Goal: Communication & Community: Answer question/provide support

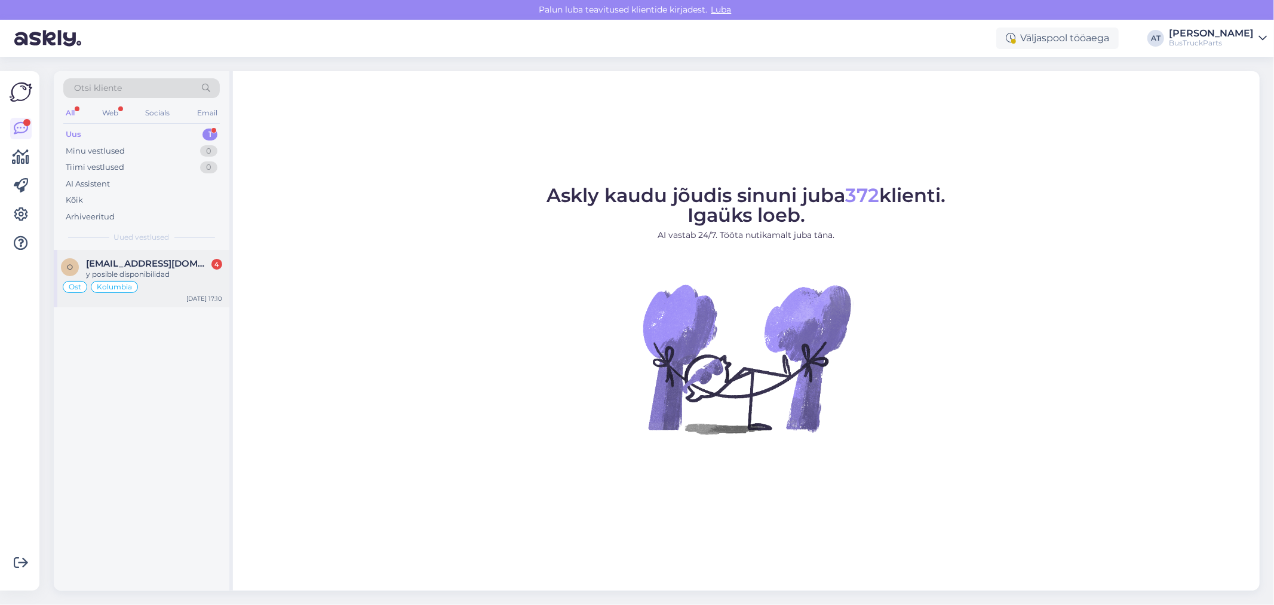
click at [177, 264] on span "[EMAIL_ADDRESS][DOMAIN_NAME]" at bounding box center [148, 263] width 124 height 11
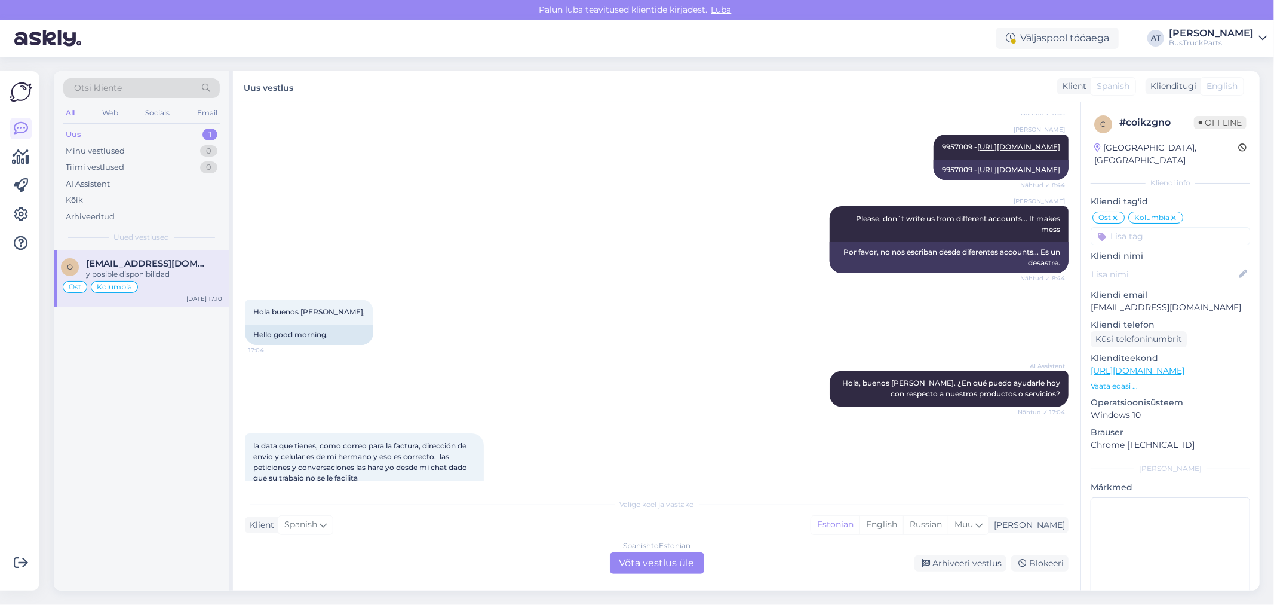
scroll to position [5748, 0]
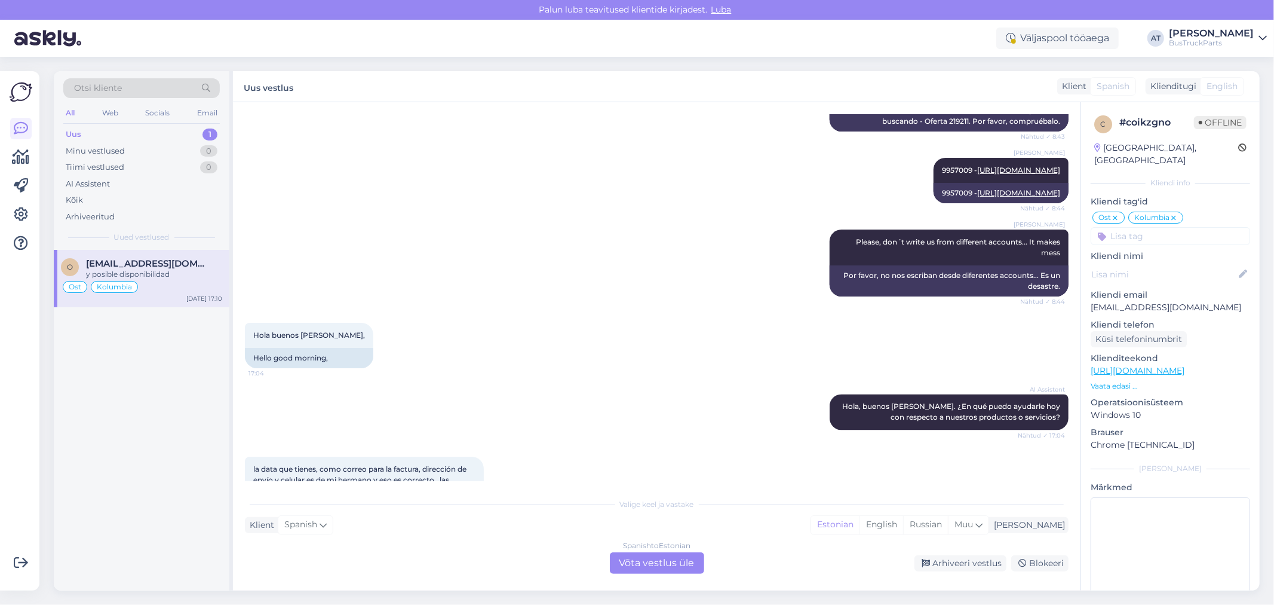
drag, startPoint x: 948, startPoint y: 157, endPoint x: 988, endPoint y: 163, distance: 39.8
click at [988, 92] on span "I already offered You Scania insrtument cluster which You are looking for - Off…" at bounding box center [952, 82] width 222 height 20
copy span "Offer 219211"
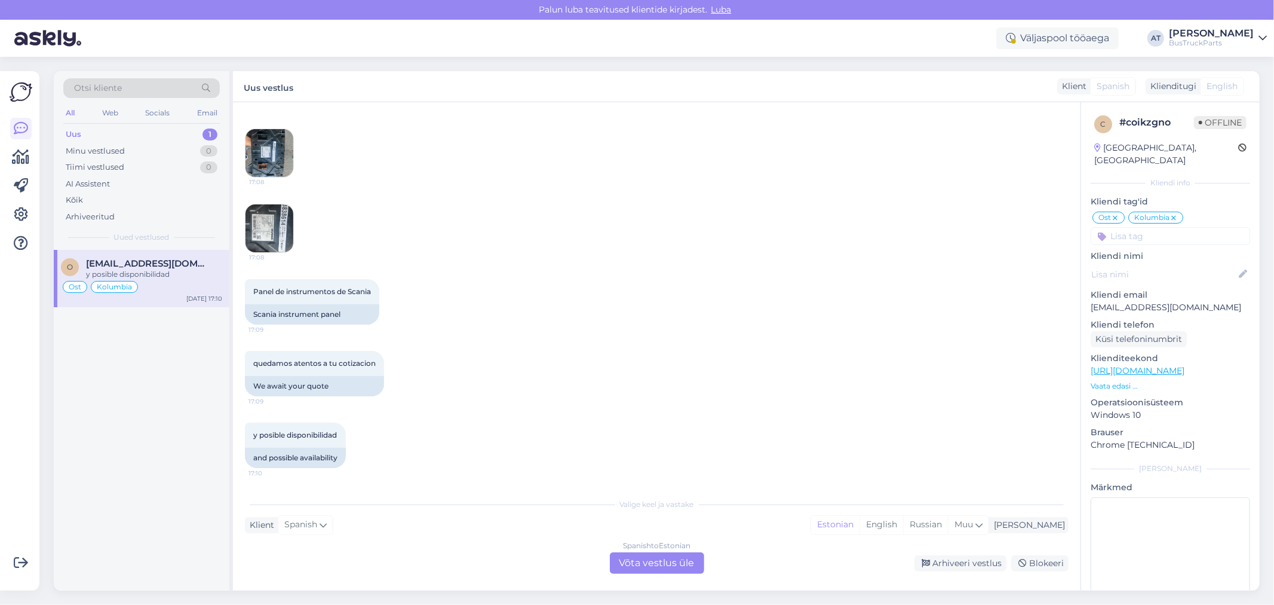
scroll to position [6743, 0]
click at [269, 219] on img at bounding box center [270, 228] width 48 height 48
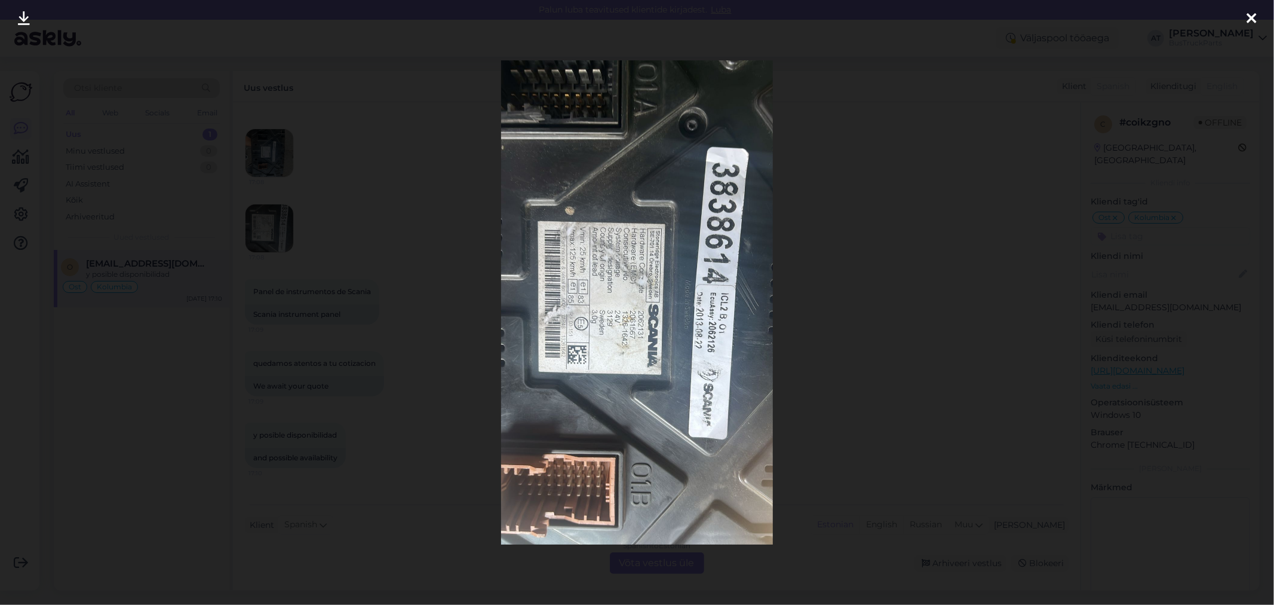
click at [1043, 425] on div at bounding box center [637, 302] width 1274 height 605
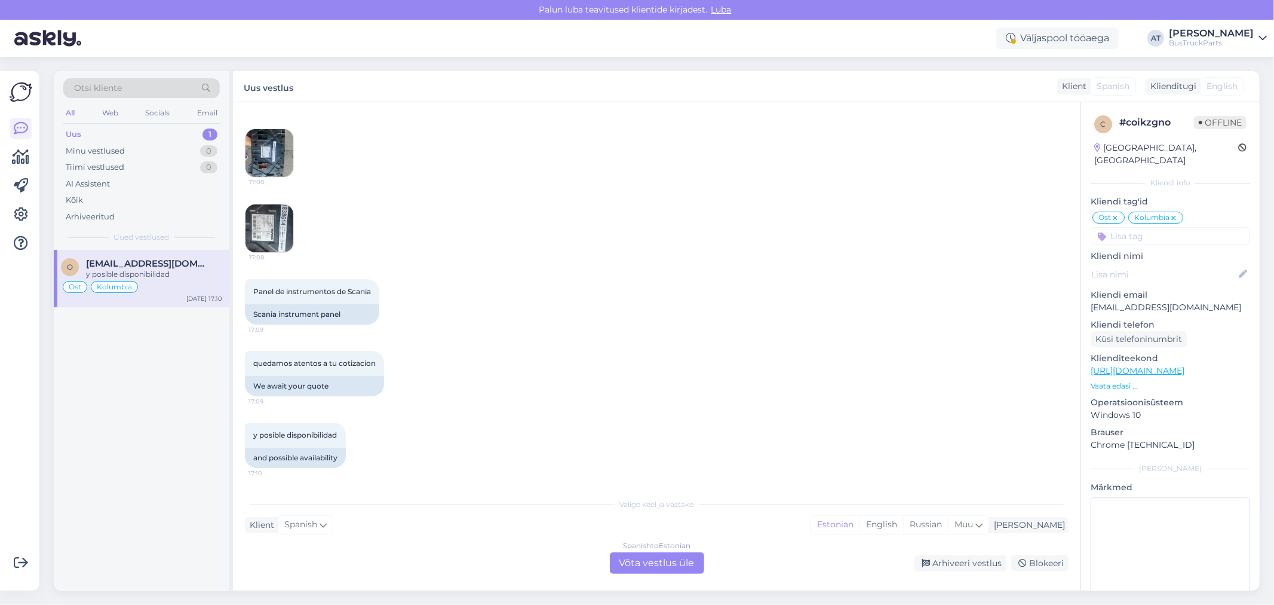
click at [277, 232] on img at bounding box center [270, 228] width 48 height 48
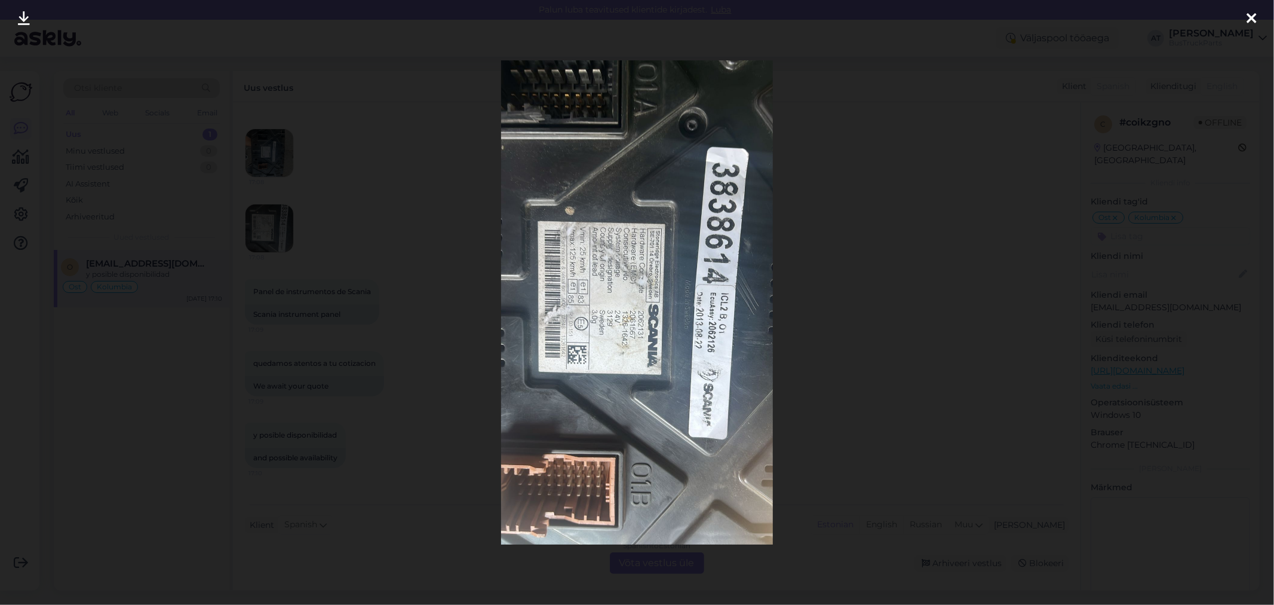
click at [1013, 305] on div at bounding box center [637, 302] width 1274 height 605
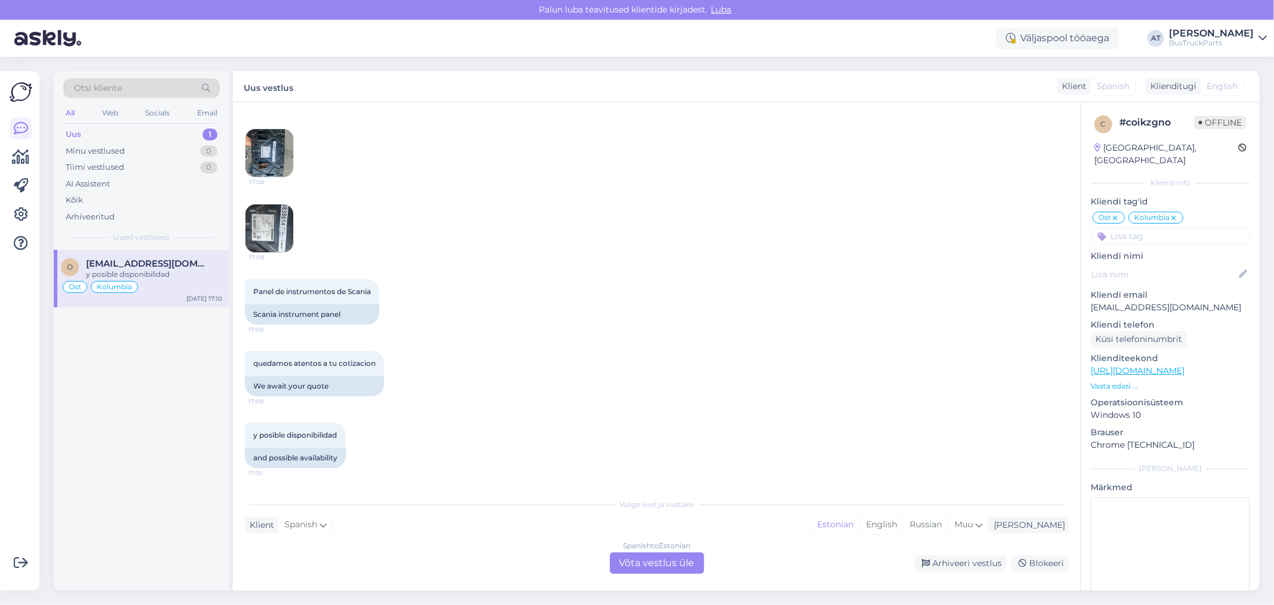
click at [1128, 301] on p "[EMAIL_ADDRESS][DOMAIN_NAME]" at bounding box center [1171, 307] width 160 height 13
copy p "[EMAIL_ADDRESS][DOMAIN_NAME]"
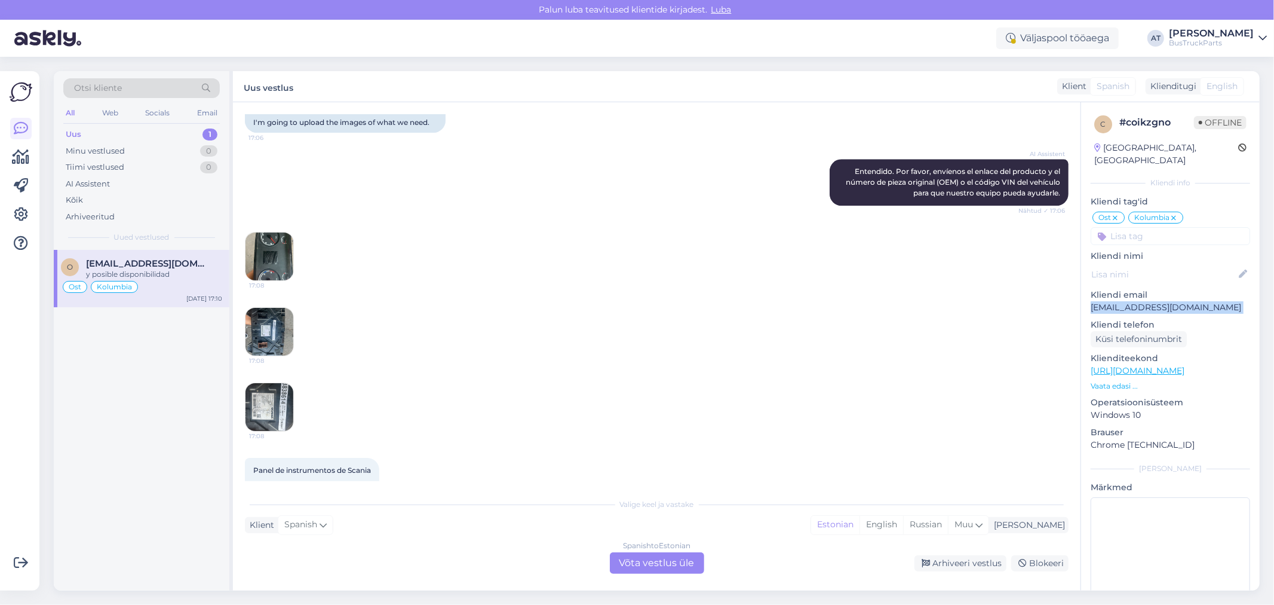
scroll to position [6478, 0]
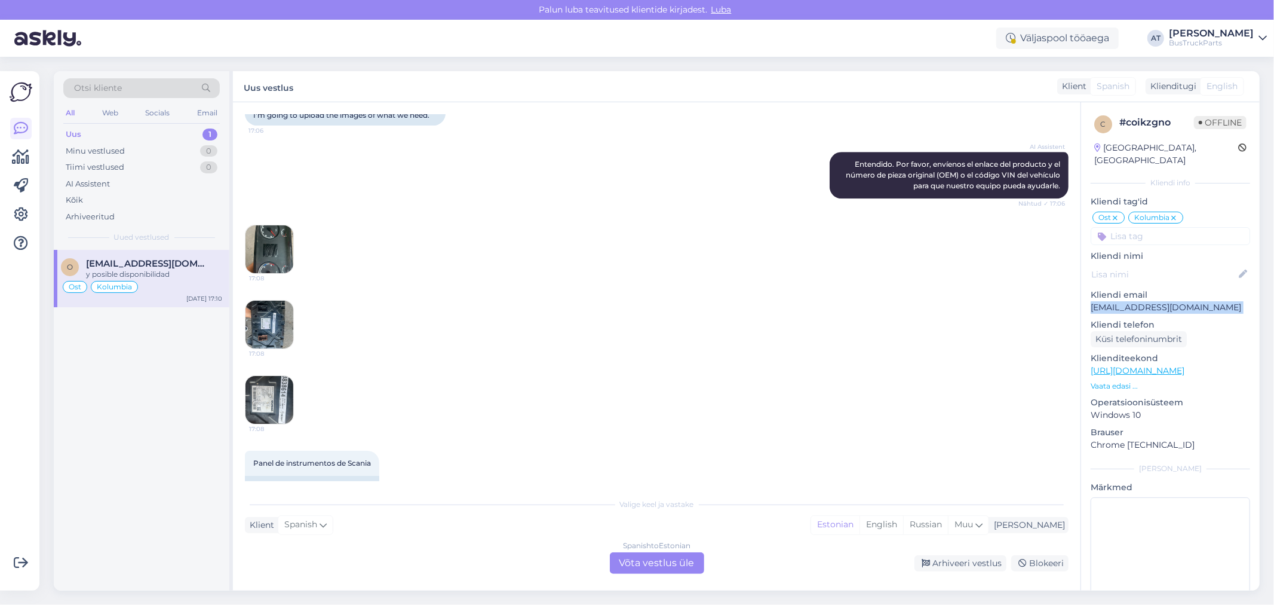
click at [278, 273] on img at bounding box center [270, 249] width 48 height 48
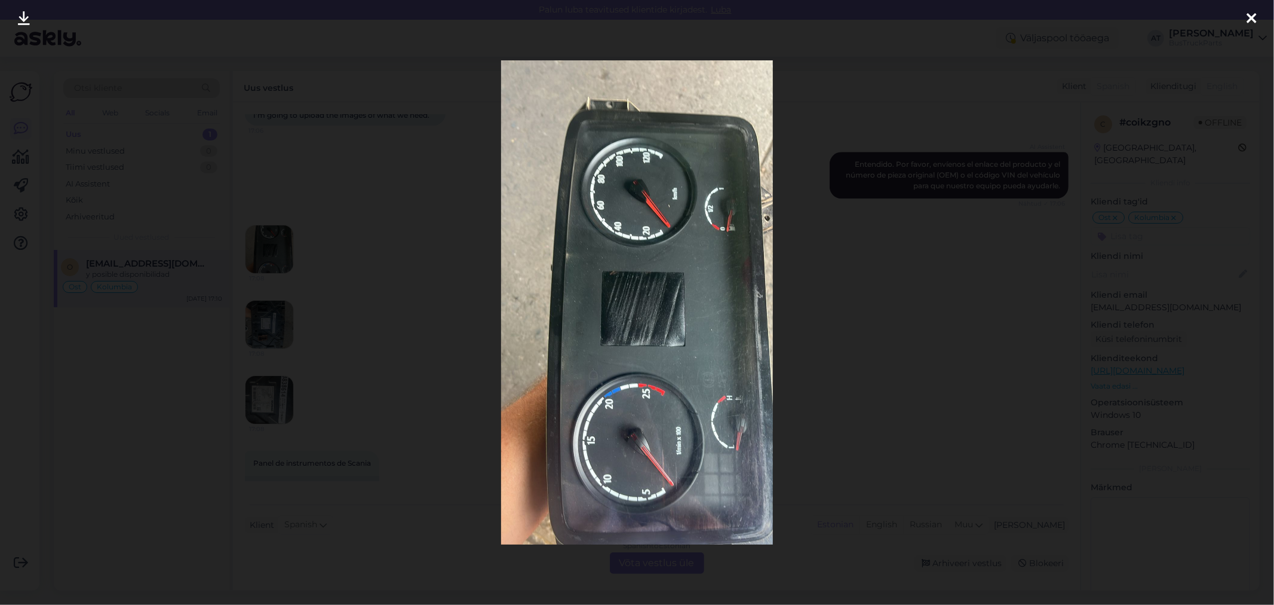
click at [327, 323] on div at bounding box center [637, 302] width 1274 height 605
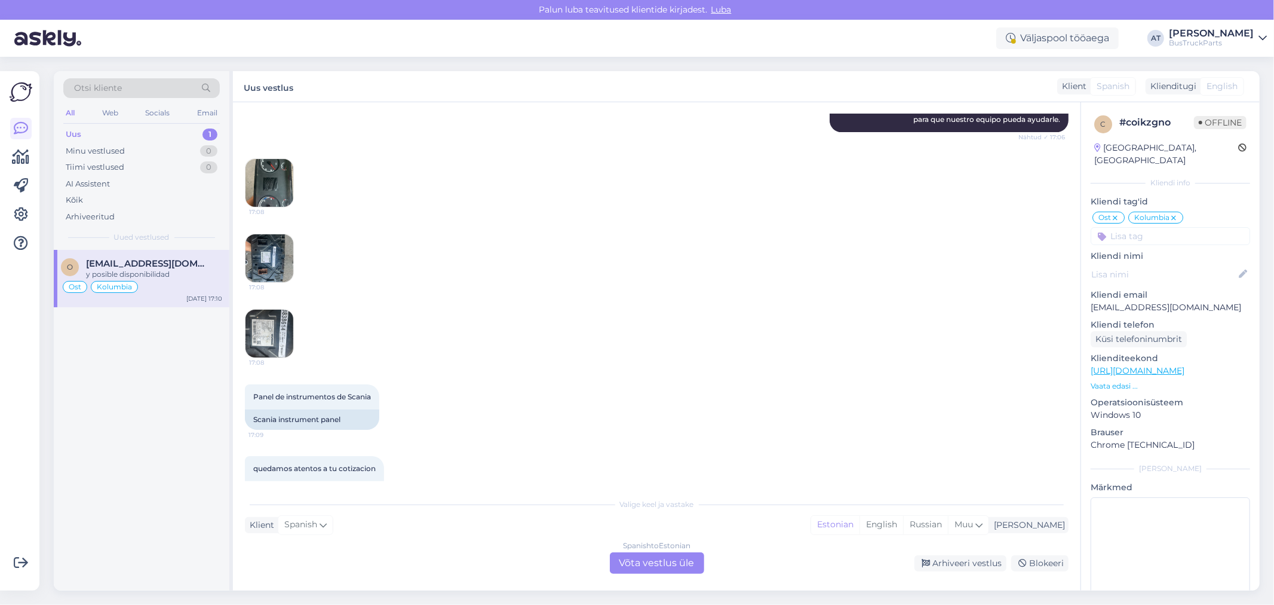
scroll to position [6611, 0]
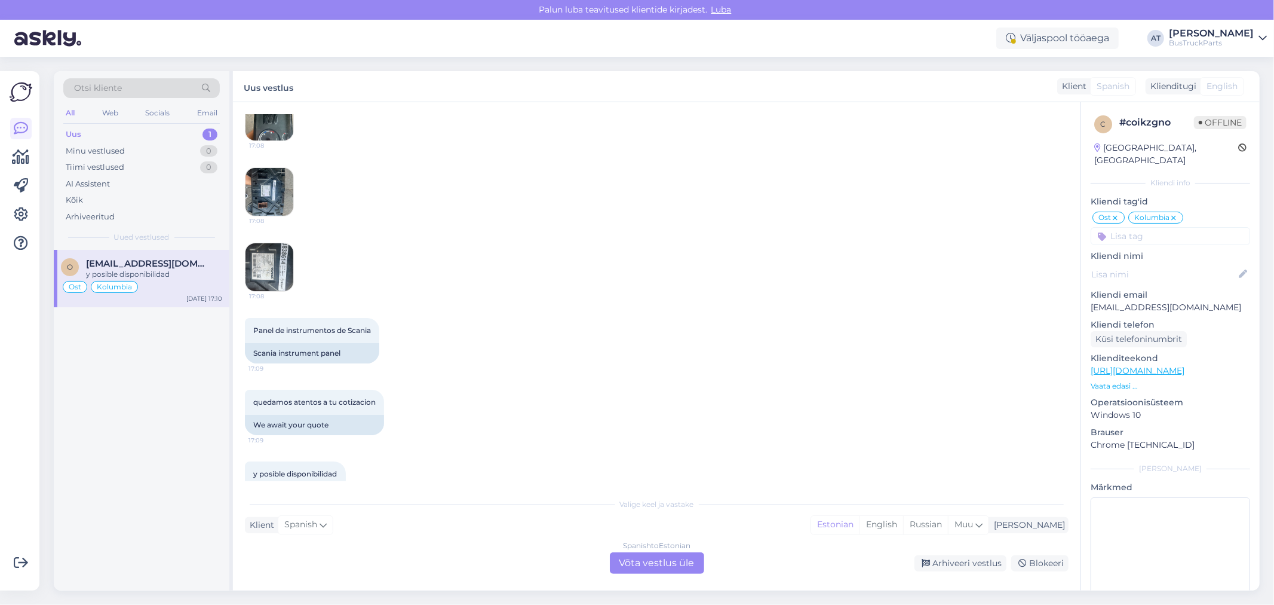
click at [274, 216] on img at bounding box center [270, 192] width 48 height 48
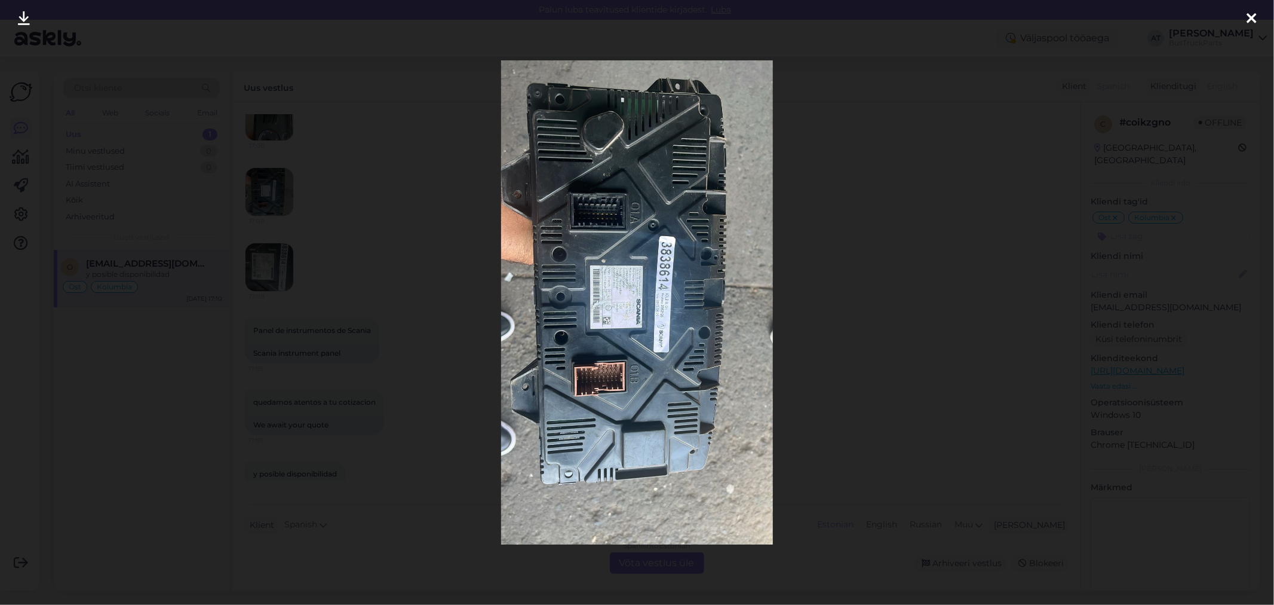
click at [428, 295] on div at bounding box center [637, 302] width 1274 height 605
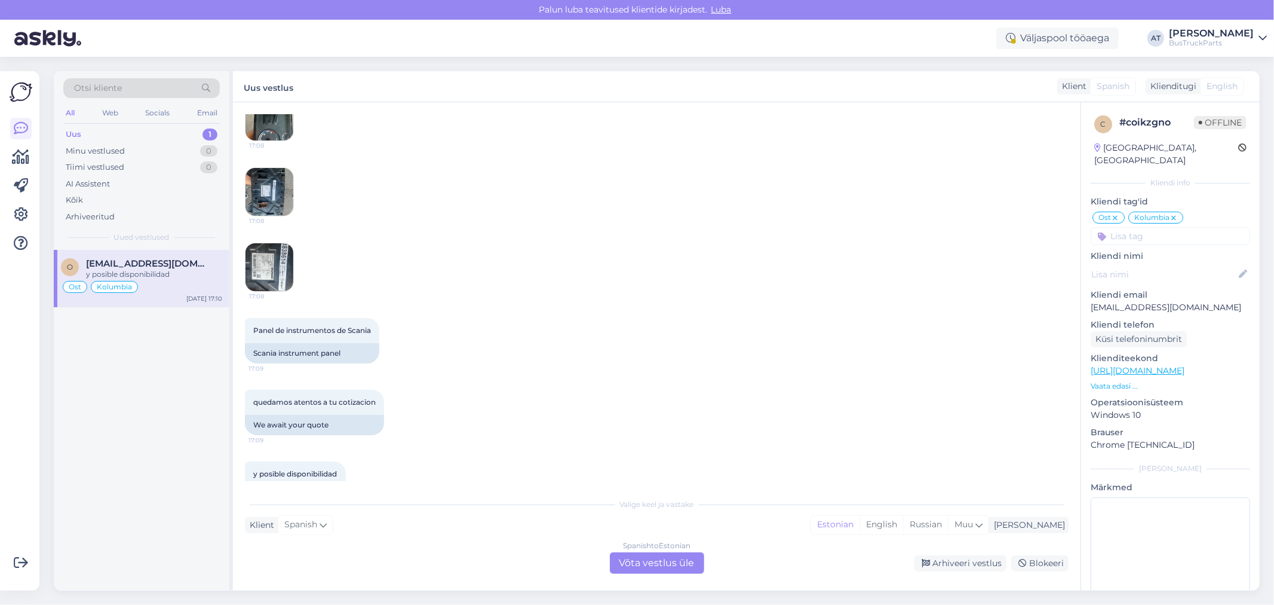
click at [287, 291] on img at bounding box center [270, 267] width 48 height 48
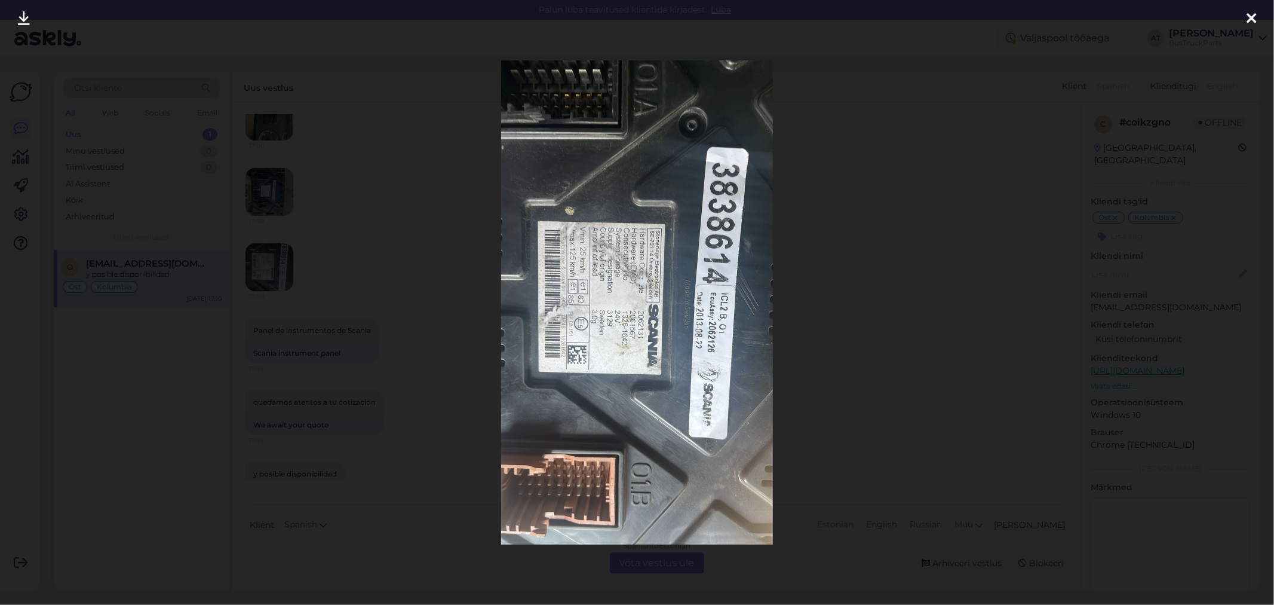
click at [372, 327] on div at bounding box center [637, 302] width 1274 height 605
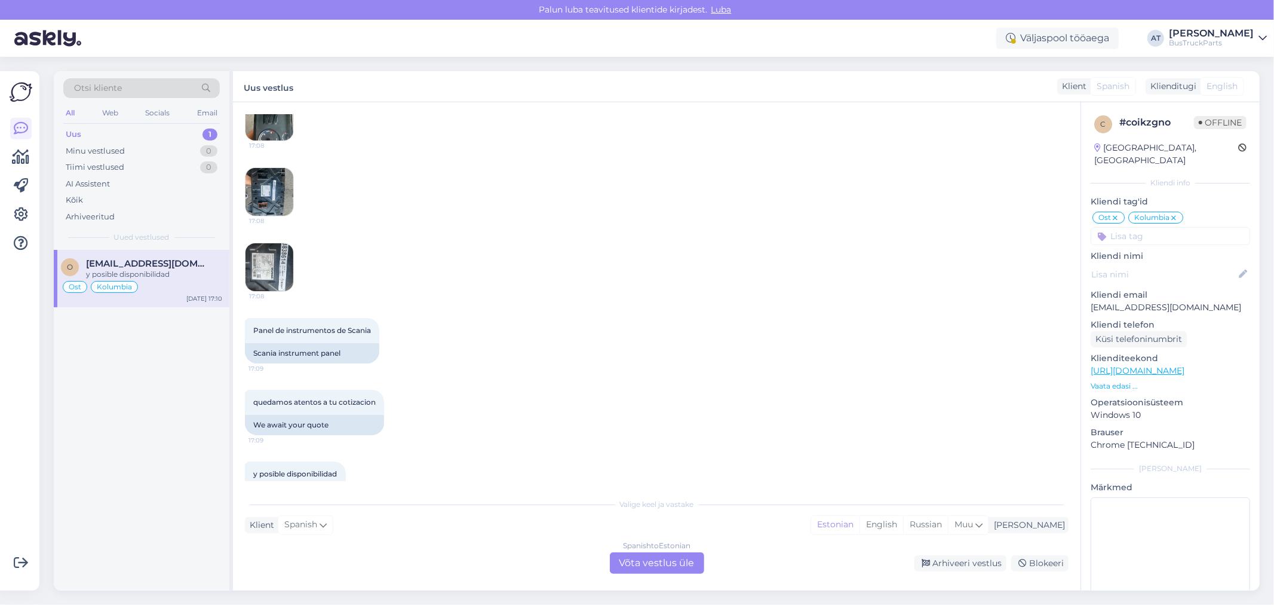
click at [281, 140] on img at bounding box center [270, 117] width 48 height 48
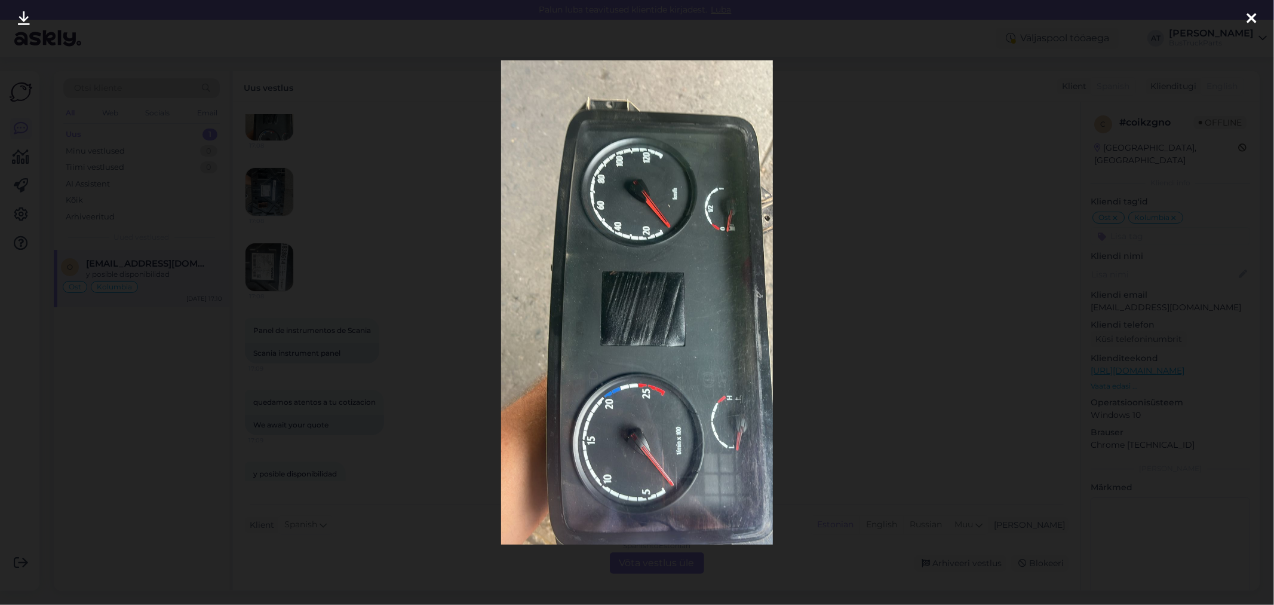
click at [872, 276] on div at bounding box center [637, 302] width 1274 height 605
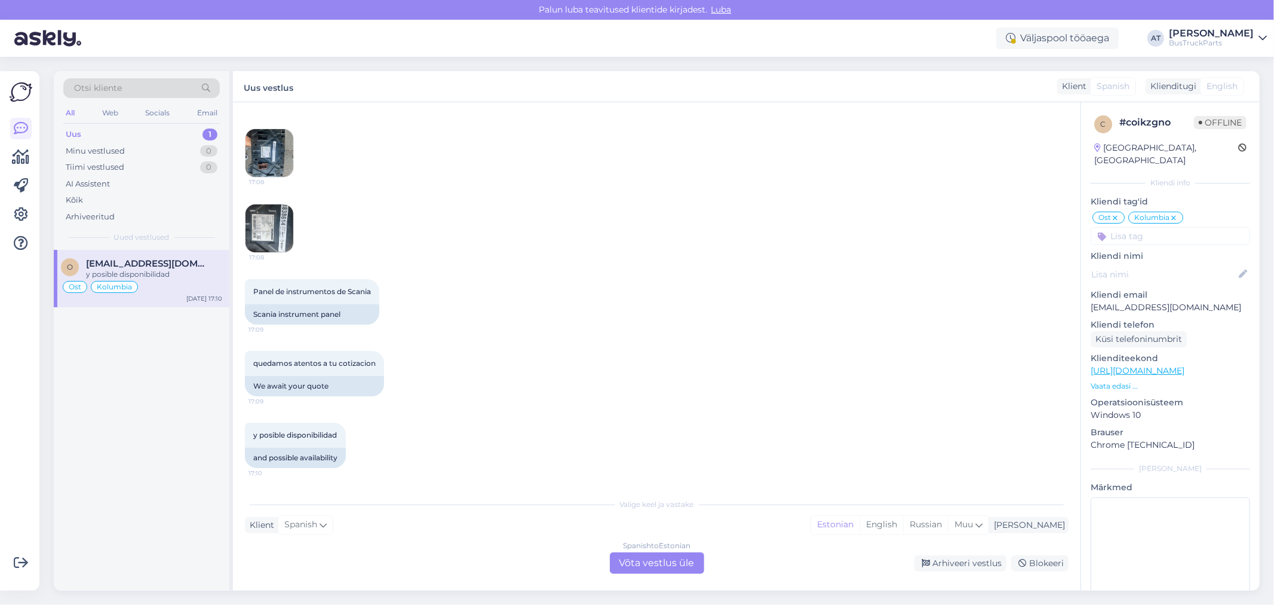
scroll to position [6743, 0]
click at [670, 565] on div "Spanish to Estonian Võta vestlus üle" at bounding box center [657, 563] width 94 height 22
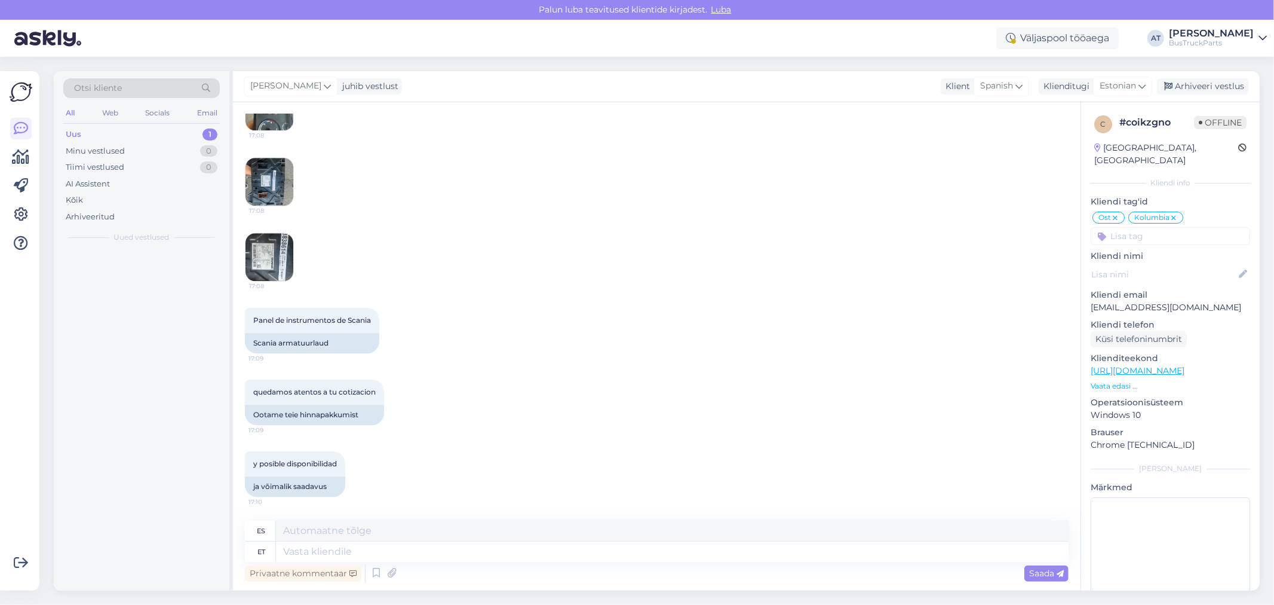
scroll to position [6715, 0]
click at [415, 545] on textarea at bounding box center [672, 551] width 793 height 20
type textarea "For"
type textarea "Para"
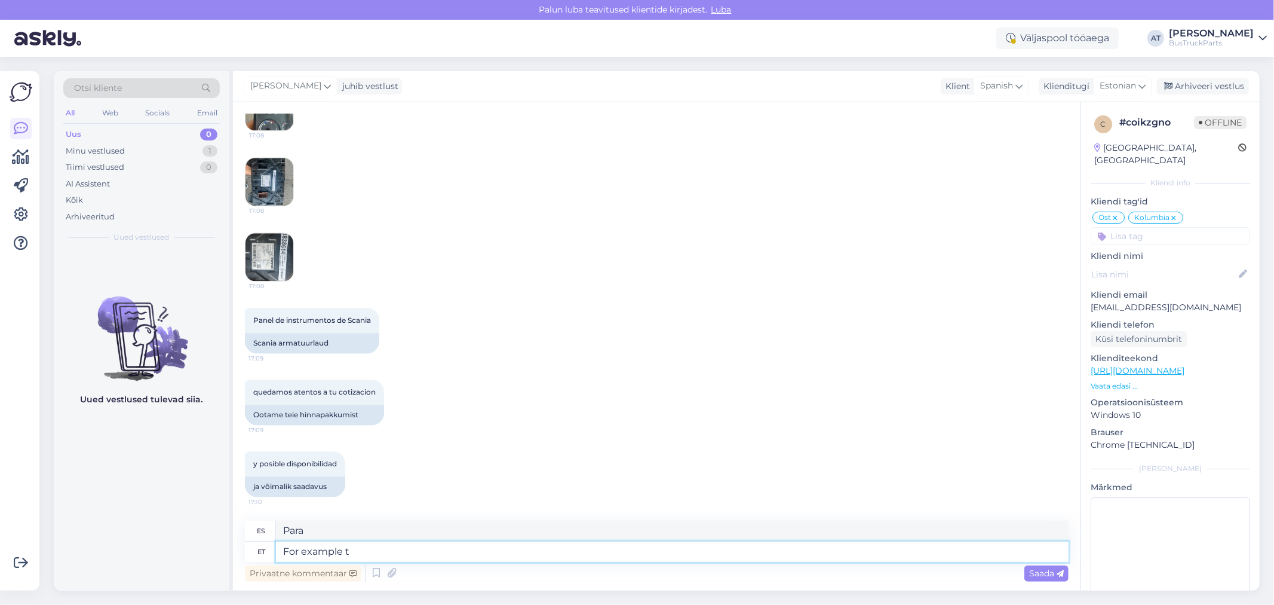
type textarea "For example th"
type textarea "Por ejemplo"
type textarea "For example this:"
type textarea "Por ejemplo esto:"
paste textarea "[URL][DOMAIN_NAME]"
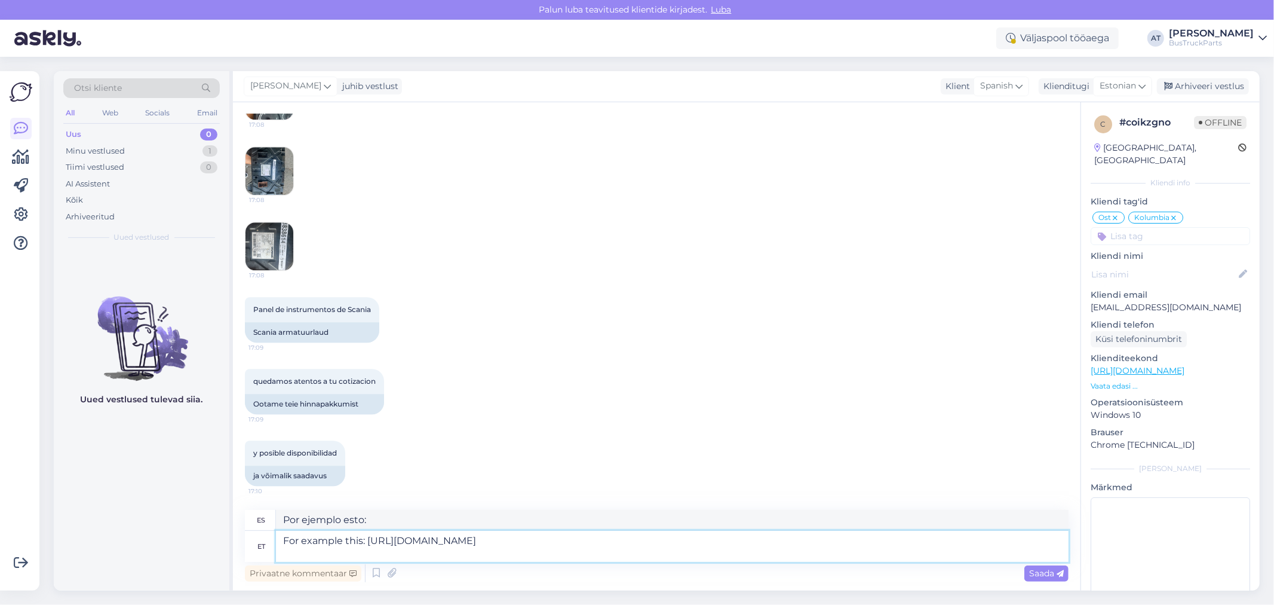
scroll to position [6736, 0]
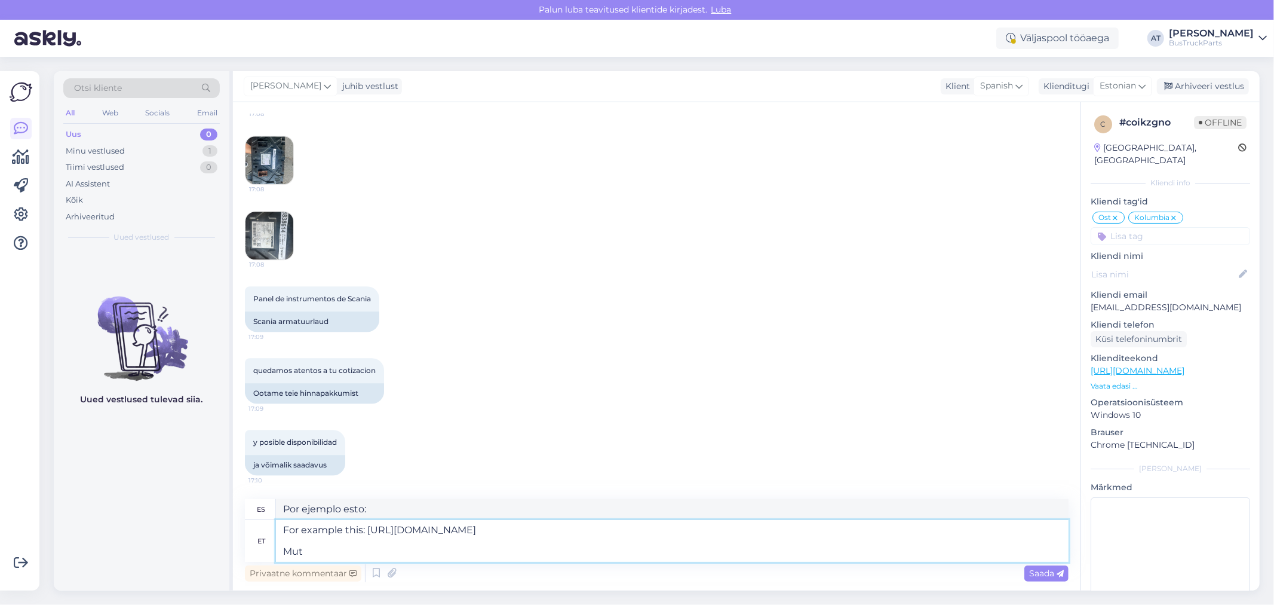
type textarea "For example this: [URL][DOMAIN_NAME] Mut"
type textarea "Por ejemplo esto: [URL][DOMAIN_NAME] Mut"
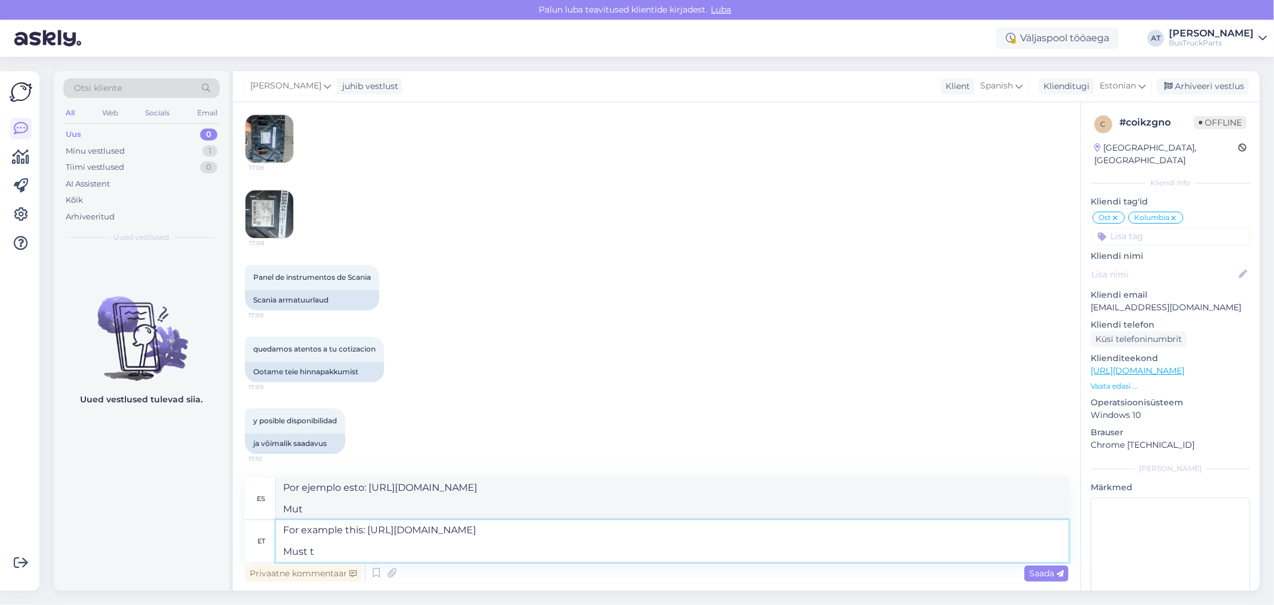
type textarea "For example this: [URL][DOMAIN_NAME] Must ti"
type textarea "Por ejemplo esto: [URL][DOMAIN_NAME] Negro ti"
click at [362, 547] on textarea "For example this: [URL][DOMAIN_NAME] Must ti" at bounding box center [672, 541] width 793 height 42
type textarea "For example this: [URL][DOMAIN_NAME] Must to b"
type textarea "Por ejemplo esto: [URL][DOMAIN_NAME] Debe"
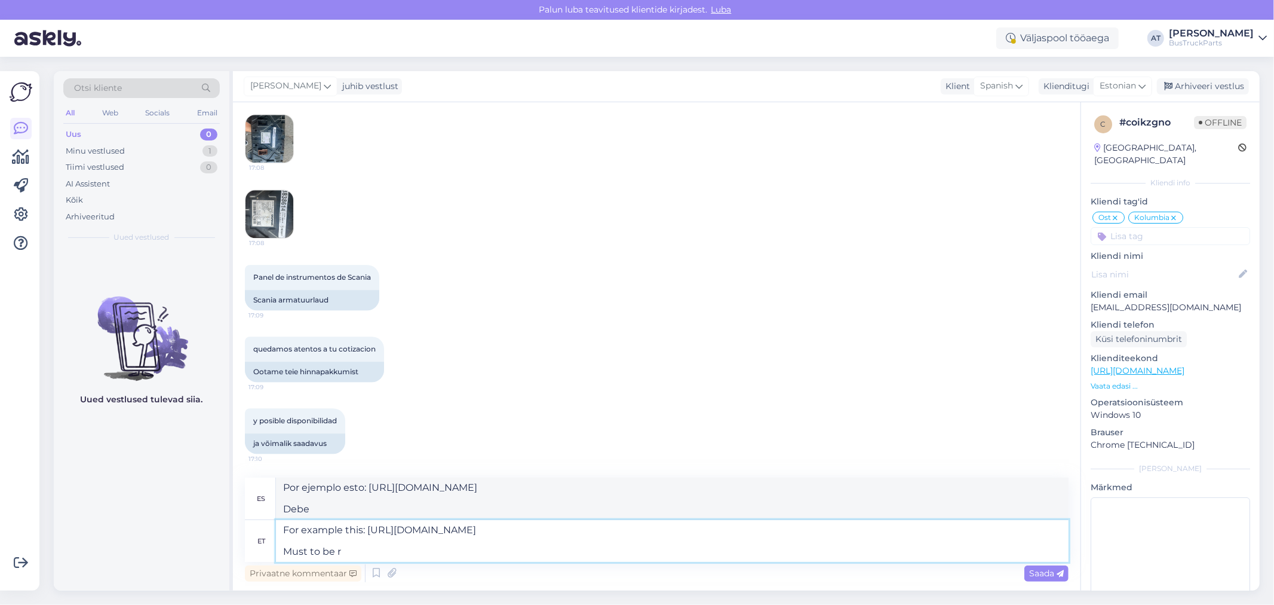
type textarea "For example this: [URL][DOMAIN_NAME] Must to be re"
type textarea "Por ejemplo esto: [URL][DOMAIN_NAME] Debe ser"
type textarea "For example this: [URL][DOMAIN_NAME] Must to be reprogra"
type textarea "Por ejemplo esto: [URL][DOMAIN_NAME] Debe ser reprogr"
type textarea "For example this: [URL][DOMAIN_NAME] Must to be reprogrammed."
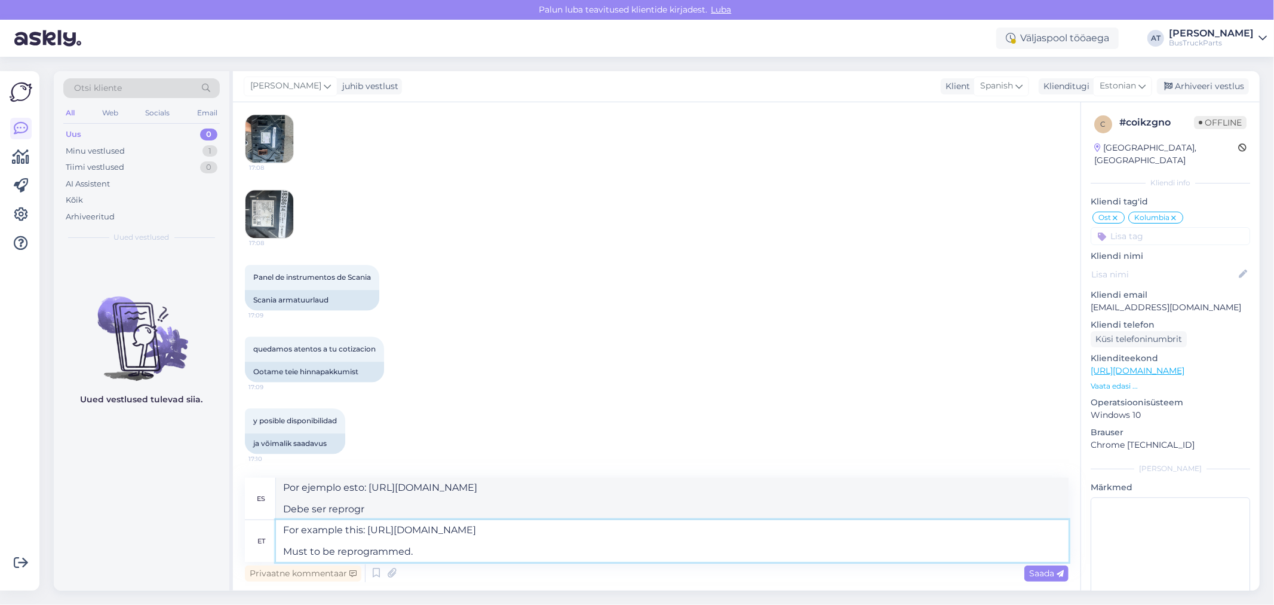
type textarea "Por ejemplo esto: [URL][DOMAIN_NAME] Debe reprogramarse."
type textarea "For example this: [URL][DOMAIN_NAME] Must to be reprogrammed. Offer be"
type textarea "Por ejemplo esto: [URL][DOMAIN_NAME] Debe reprogramarse. Oferta"
type textarea "For example this: [URL][DOMAIN_NAME] Must to be reprogrammed. Offer below"
type textarea "Por ejemplo, esto: [URL][DOMAIN_NAME] Debe reprogramarse. Oferta a continuación."
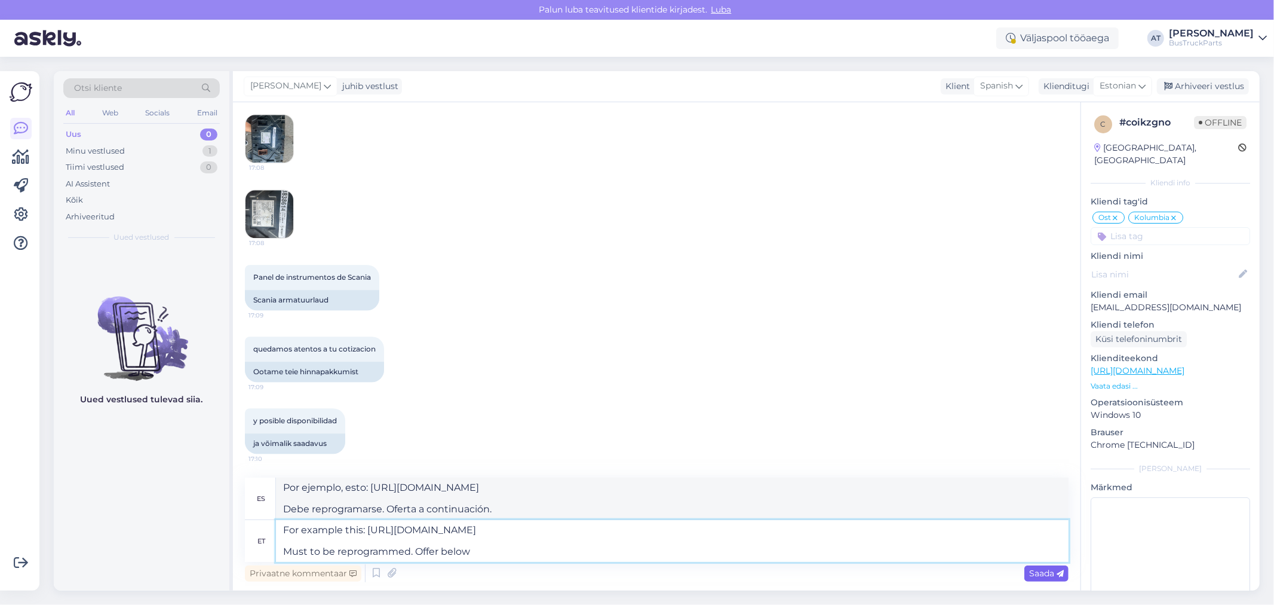
type textarea "For example this: [URL][DOMAIN_NAME] Must to be reprogrammed. Offer below"
click at [1049, 568] on span "Saada" at bounding box center [1046, 573] width 35 height 11
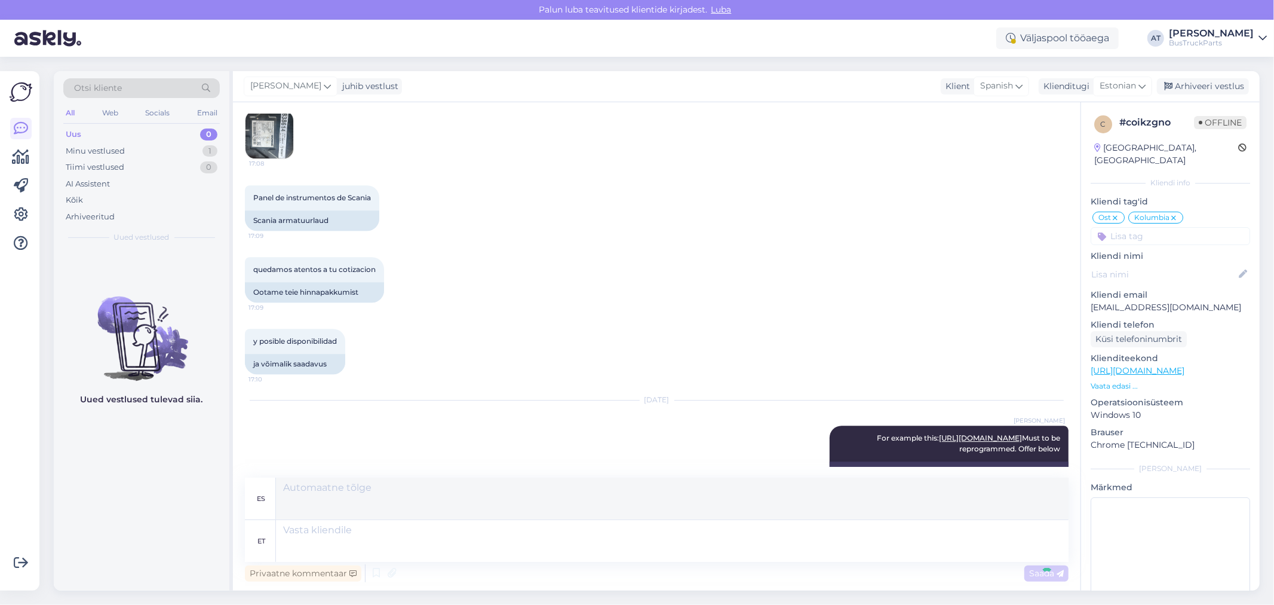
scroll to position [6877, 0]
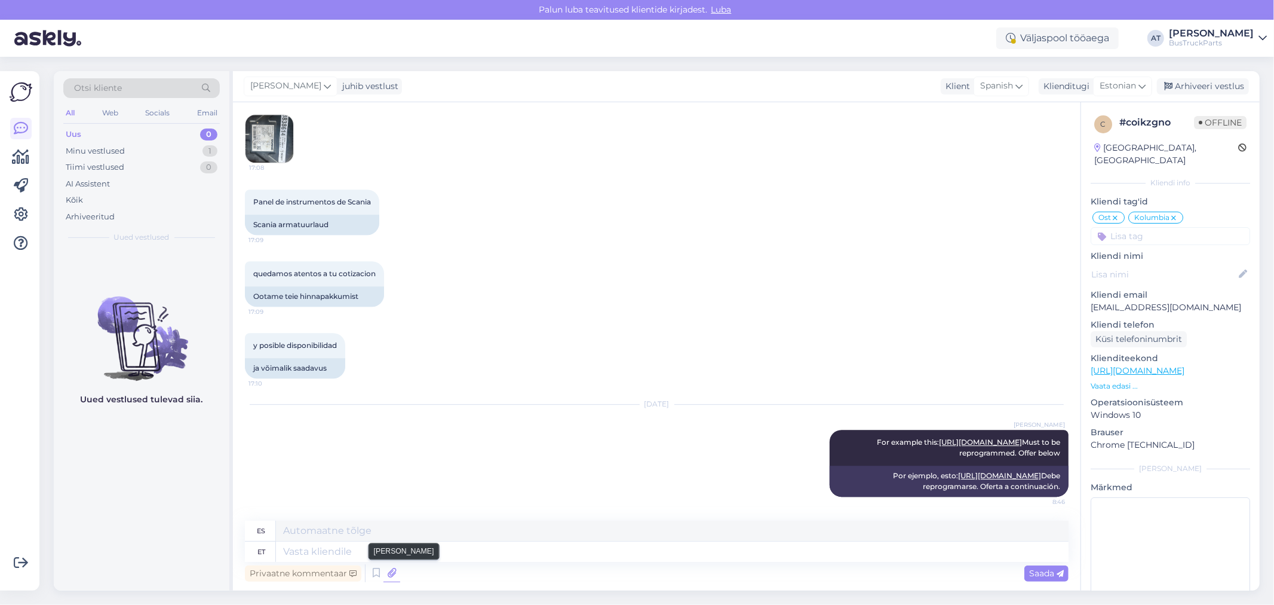
click at [390, 571] on icon at bounding box center [392, 573] width 17 height 18
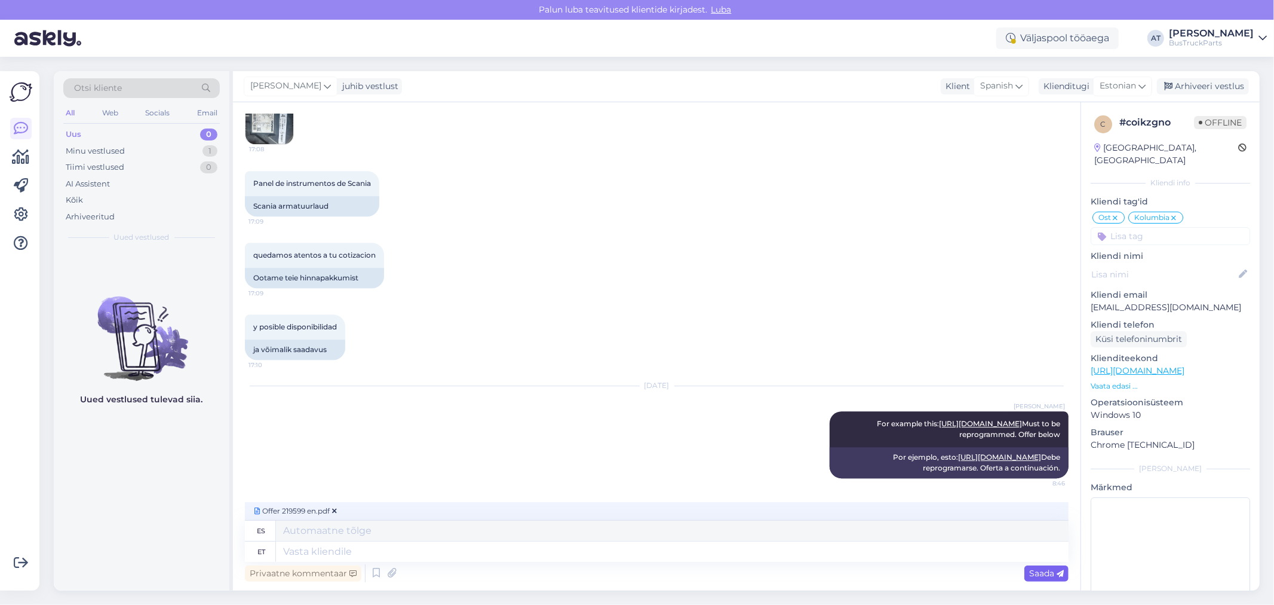
click at [1043, 570] on span "Saada" at bounding box center [1046, 573] width 35 height 11
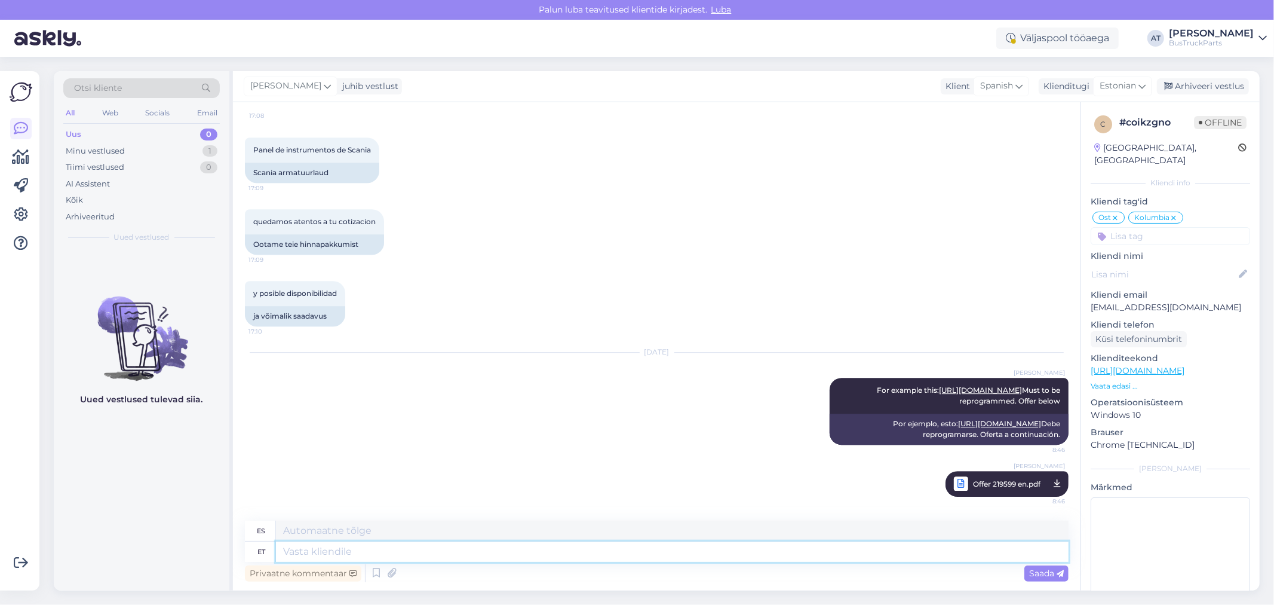
click at [814, 548] on textarea at bounding box center [672, 551] width 793 height 20
